Goal: Task Accomplishment & Management: Complete application form

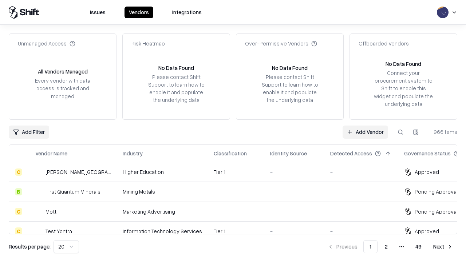
click at [366, 132] on link "Add Vendor" at bounding box center [366, 132] width 46 height 13
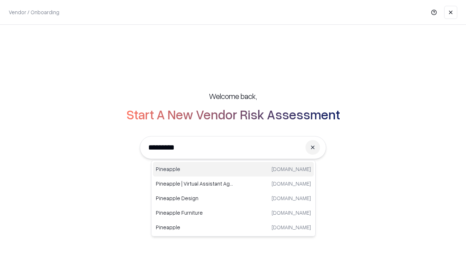
click at [234, 169] on div "Pineapple [DOMAIN_NAME]" at bounding box center [233, 169] width 161 height 15
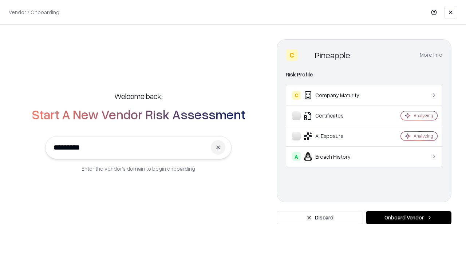
type input "*********"
click at [409, 218] on button "Onboard Vendor" at bounding box center [409, 217] width 86 height 13
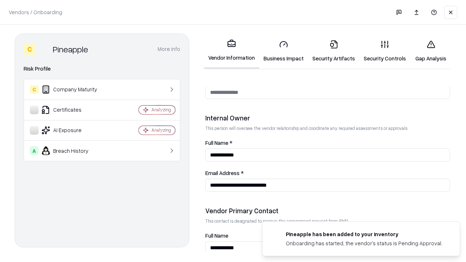
scroll to position [378, 0]
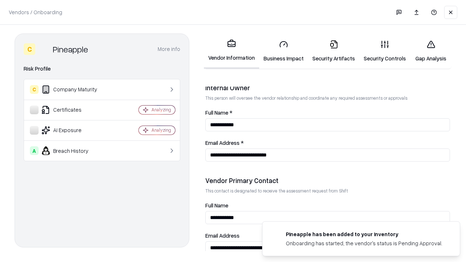
click at [334, 51] on link "Security Artifacts" at bounding box center [333, 51] width 51 height 34
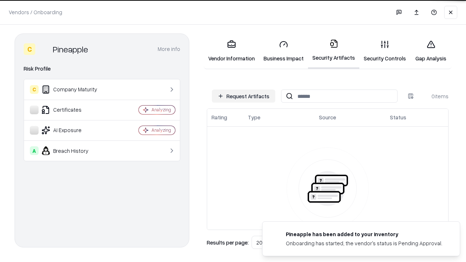
click at [244, 96] on button "Request Artifacts" at bounding box center [243, 96] width 63 height 13
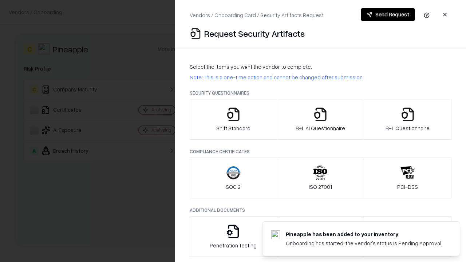
click at [408, 120] on icon "button" at bounding box center [408, 114] width 15 height 15
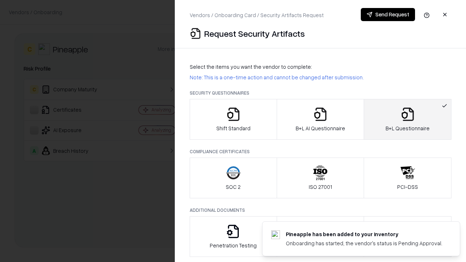
click at [320, 120] on icon "button" at bounding box center [320, 114] width 15 height 15
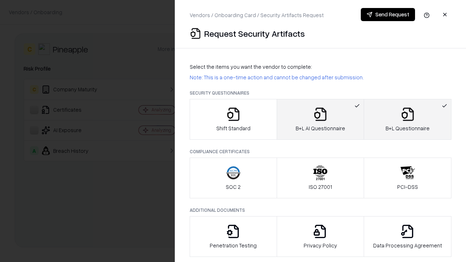
click at [388, 15] on button "Send Request" at bounding box center [388, 14] width 54 height 13
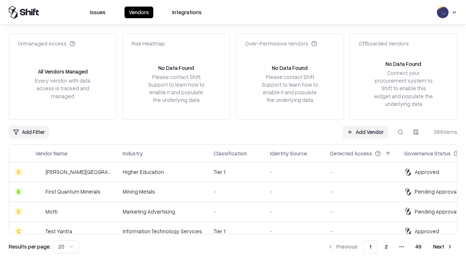
click at [401, 132] on button at bounding box center [400, 132] width 13 height 13
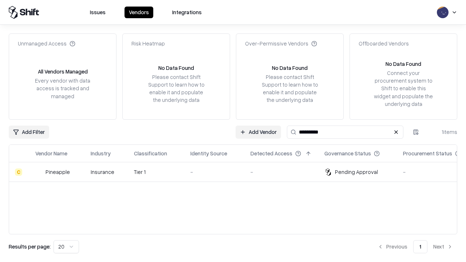
type input "*********"
click at [238, 172] on div "-" at bounding box center [215, 172] width 48 height 8
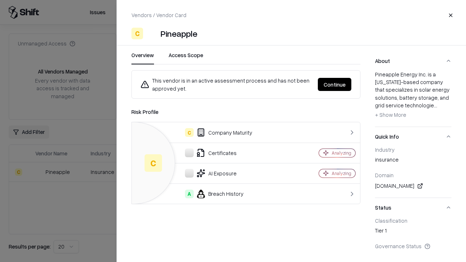
click at [335, 85] on button "Continue" at bounding box center [335, 84] width 34 height 13
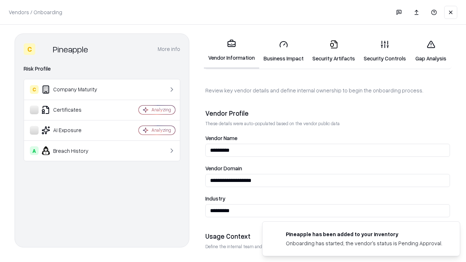
click at [334, 51] on link "Security Artifacts" at bounding box center [333, 51] width 51 height 34
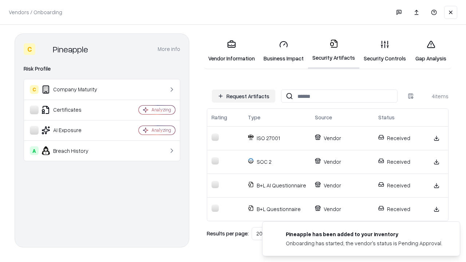
click at [431, 51] on link "Gap Analysis" at bounding box center [431, 51] width 41 height 34
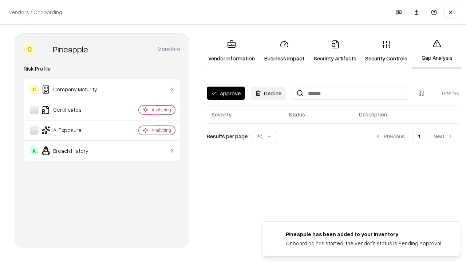
click at [226, 93] on button "Approve" at bounding box center [226, 93] width 38 height 13
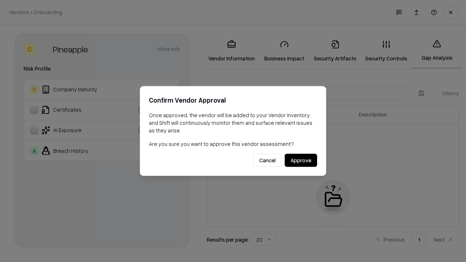
click at [301, 160] on button "Approve" at bounding box center [301, 160] width 32 height 13
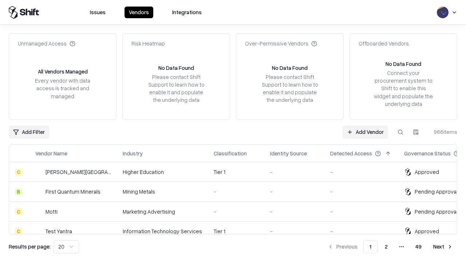
type input "*********"
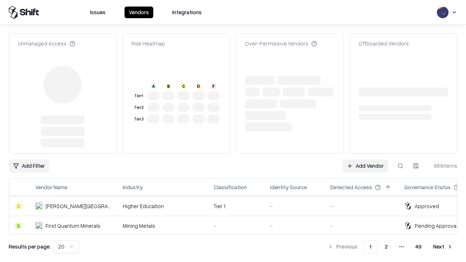
click at [366, 160] on link "Add Vendor" at bounding box center [366, 166] width 46 height 13
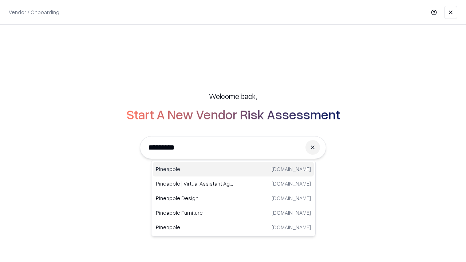
click at [234, 169] on div "Pineapple [DOMAIN_NAME]" at bounding box center [233, 169] width 161 height 15
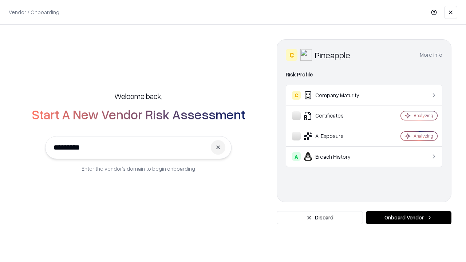
type input "*********"
click at [409, 218] on button "Onboard Vendor" at bounding box center [409, 217] width 86 height 13
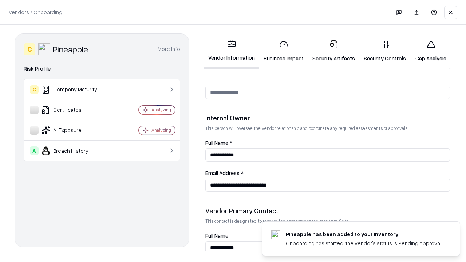
scroll to position [378, 0]
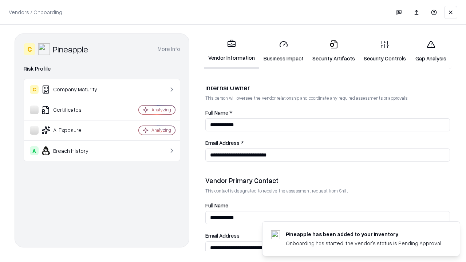
click at [431, 51] on link "Gap Analysis" at bounding box center [431, 51] width 41 height 34
